Goal: Information Seeking & Learning: Learn about a topic

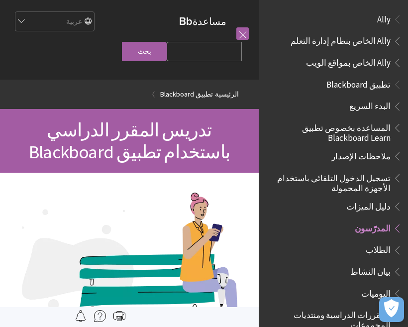
click at [372, 40] on span "Ally الخاص بنظام إدارة التعلم" at bounding box center [340, 39] width 100 height 13
click at [369, 63] on span "Ally الخاص بمواقع الويب" at bounding box center [348, 60] width 85 height 13
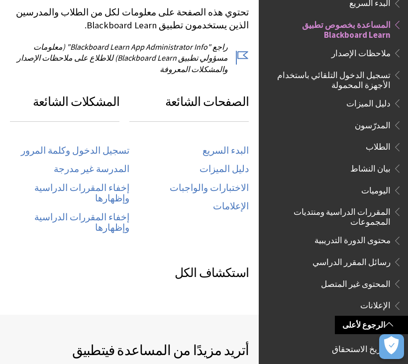
scroll to position [484, 0]
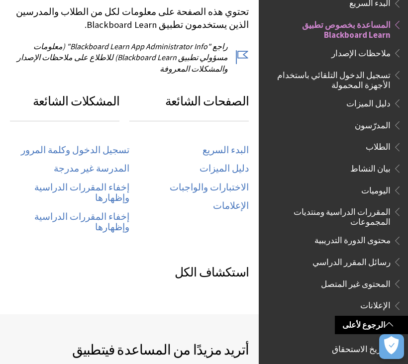
click at [117, 145] on link "تسجيل الدخول وكلمة المرور" at bounding box center [75, 150] width 108 height 11
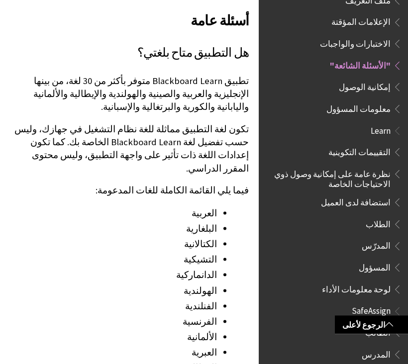
scroll to position [1071, 0]
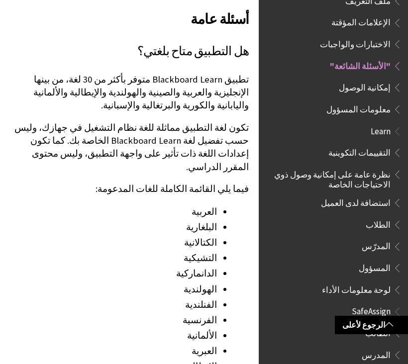
click at [210, 205] on li "العربية" at bounding box center [113, 212] width 207 height 14
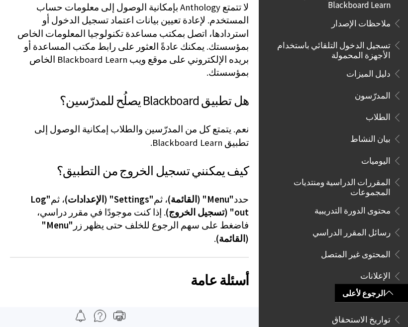
scroll to position [101, 0]
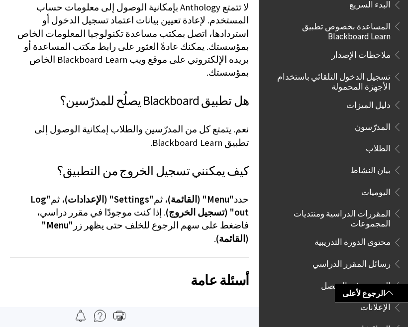
click at [374, 152] on span "الطلاب" at bounding box center [336, 149] width 132 height 17
